Goal: Transaction & Acquisition: Purchase product/service

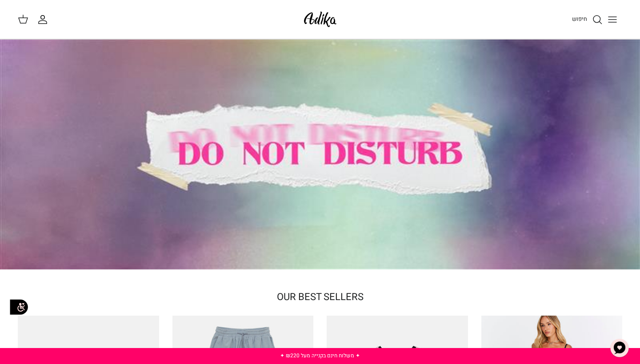
click at [616, 20] on icon "Toggle menu" at bounding box center [612, 19] width 11 height 11
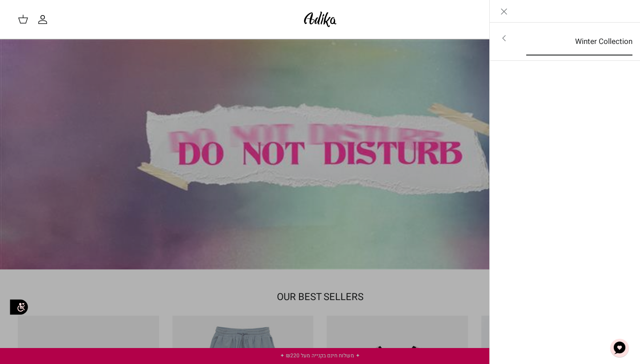
click at [597, 45] on link "Winter Collection" at bounding box center [579, 42] width 122 height 28
click at [595, 43] on link "לכל הפריטים" at bounding box center [565, 39] width 142 height 22
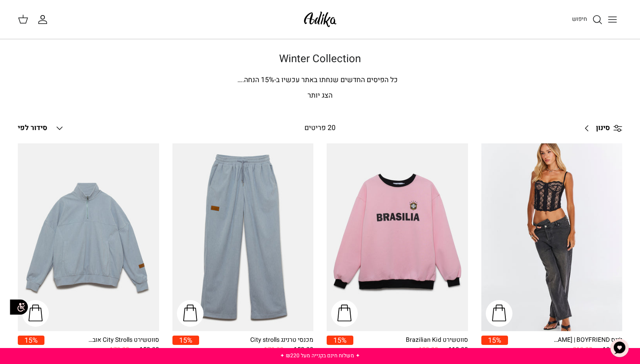
click at [326, 21] on img at bounding box center [320, 19] width 38 height 21
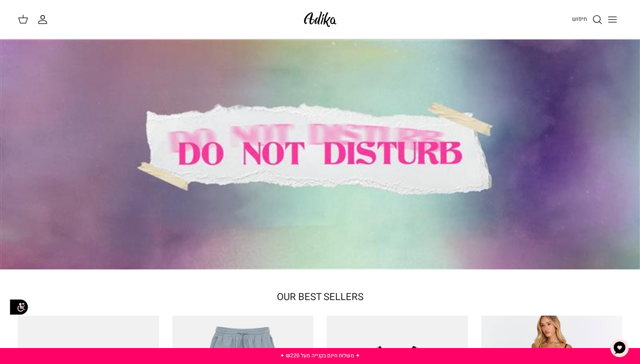
click at [314, 149] on div at bounding box center [320, 155] width 640 height 230
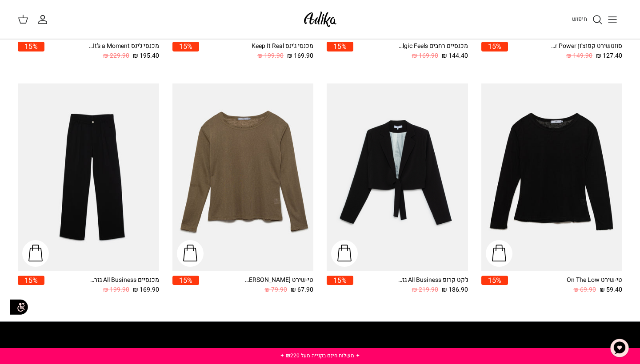
scroll to position [974, 0]
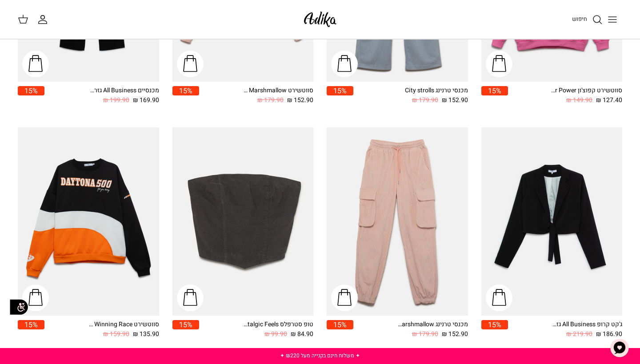
scroll to position [541, 0]
